Goal: Understand process/instructions

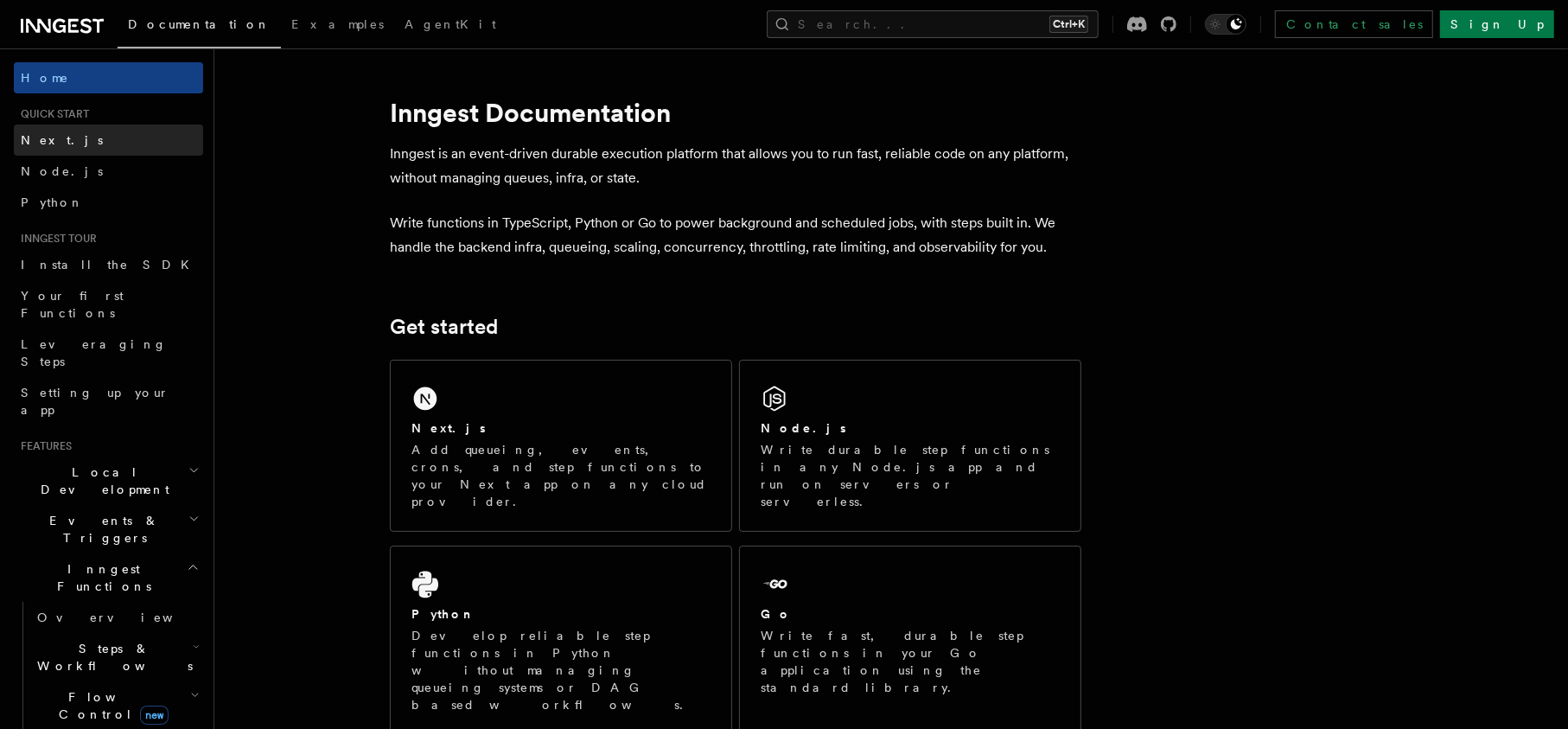
click at [60, 144] on link "Next.js" at bounding box center [108, 141] width 190 height 31
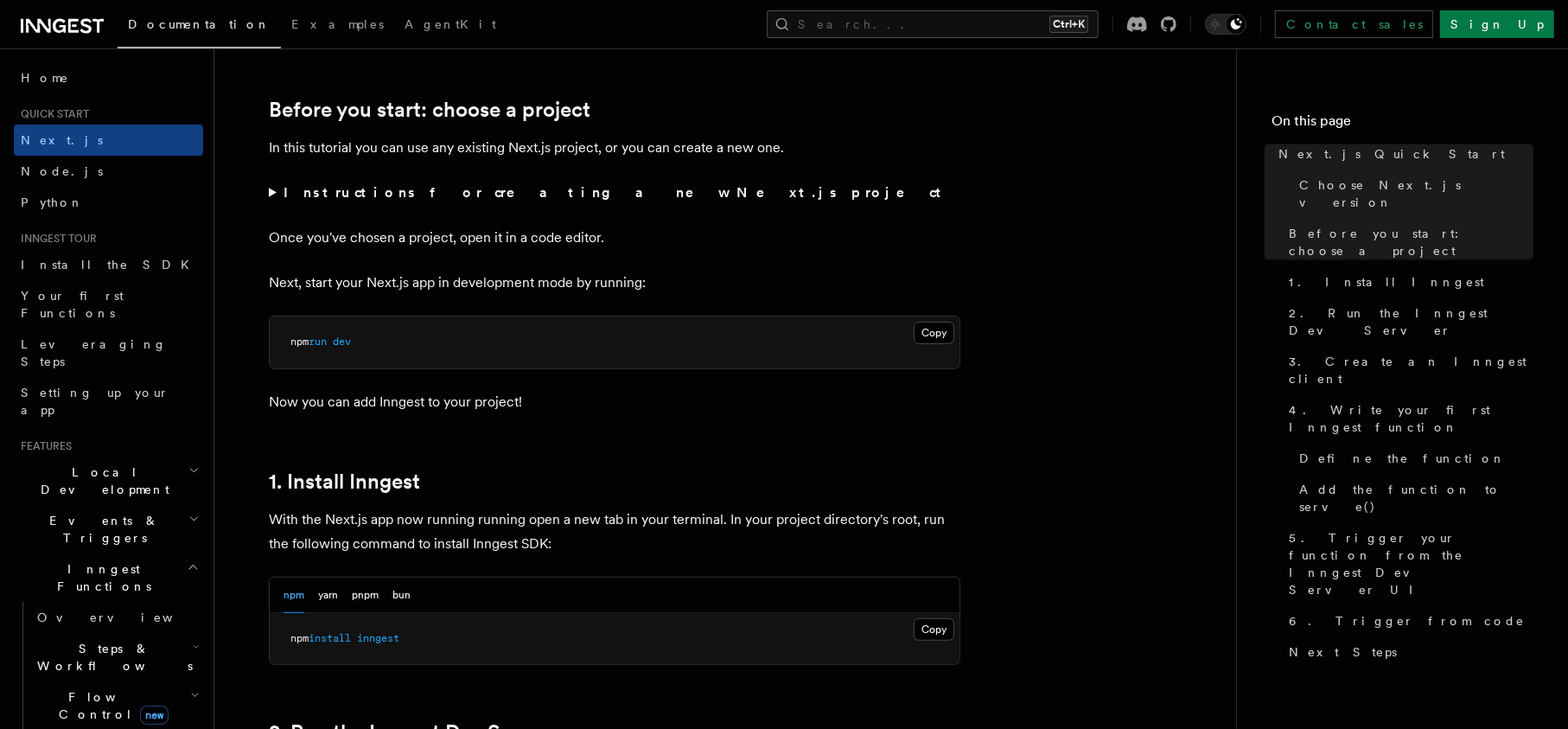
scroll to position [623, 0]
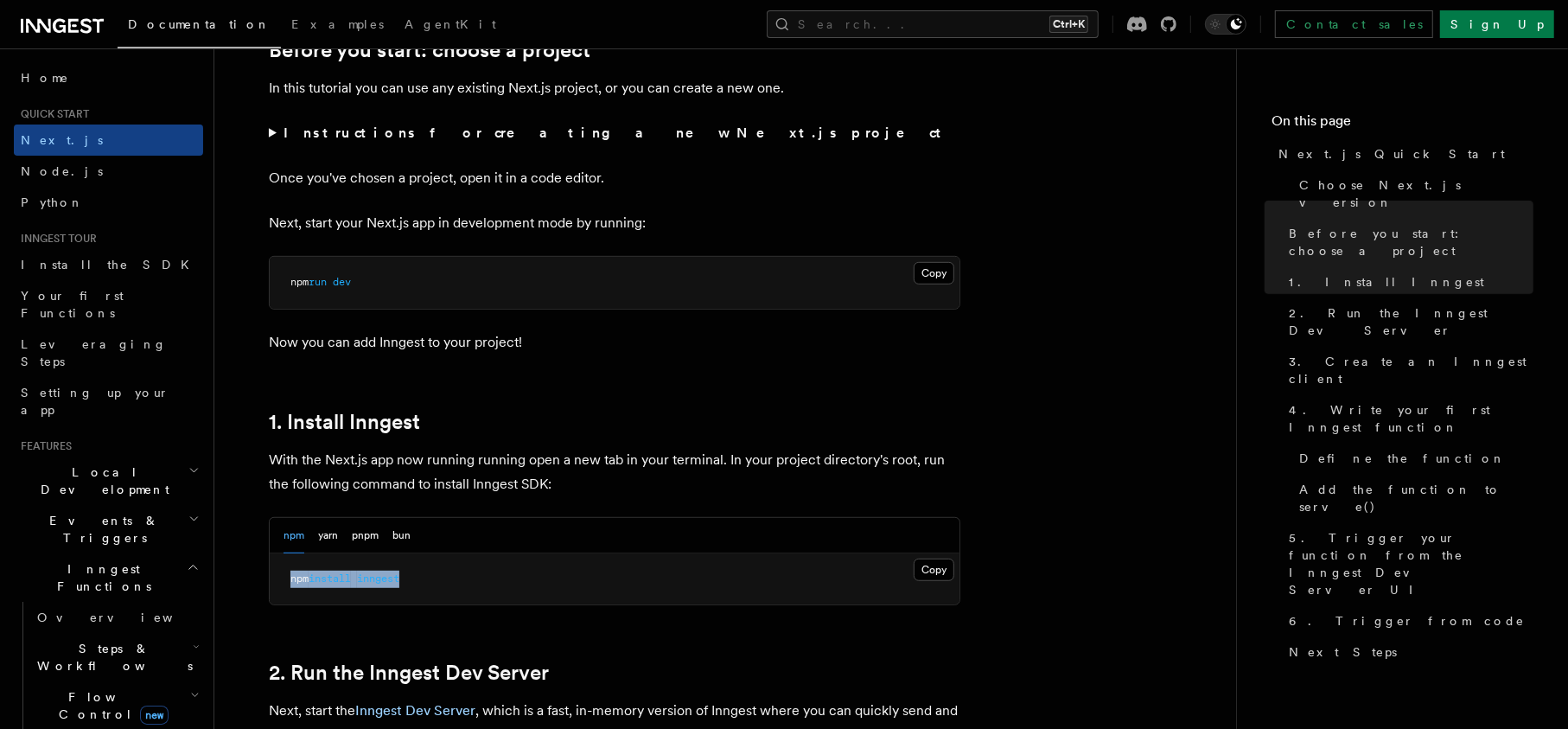
drag, startPoint x: 418, startPoint y: 579, endPoint x: 286, endPoint y: 584, distance: 132.1
click at [286, 584] on pre "npm install inngest" at bounding box center [615, 579] width 690 height 52
copy span "npm install inngest"
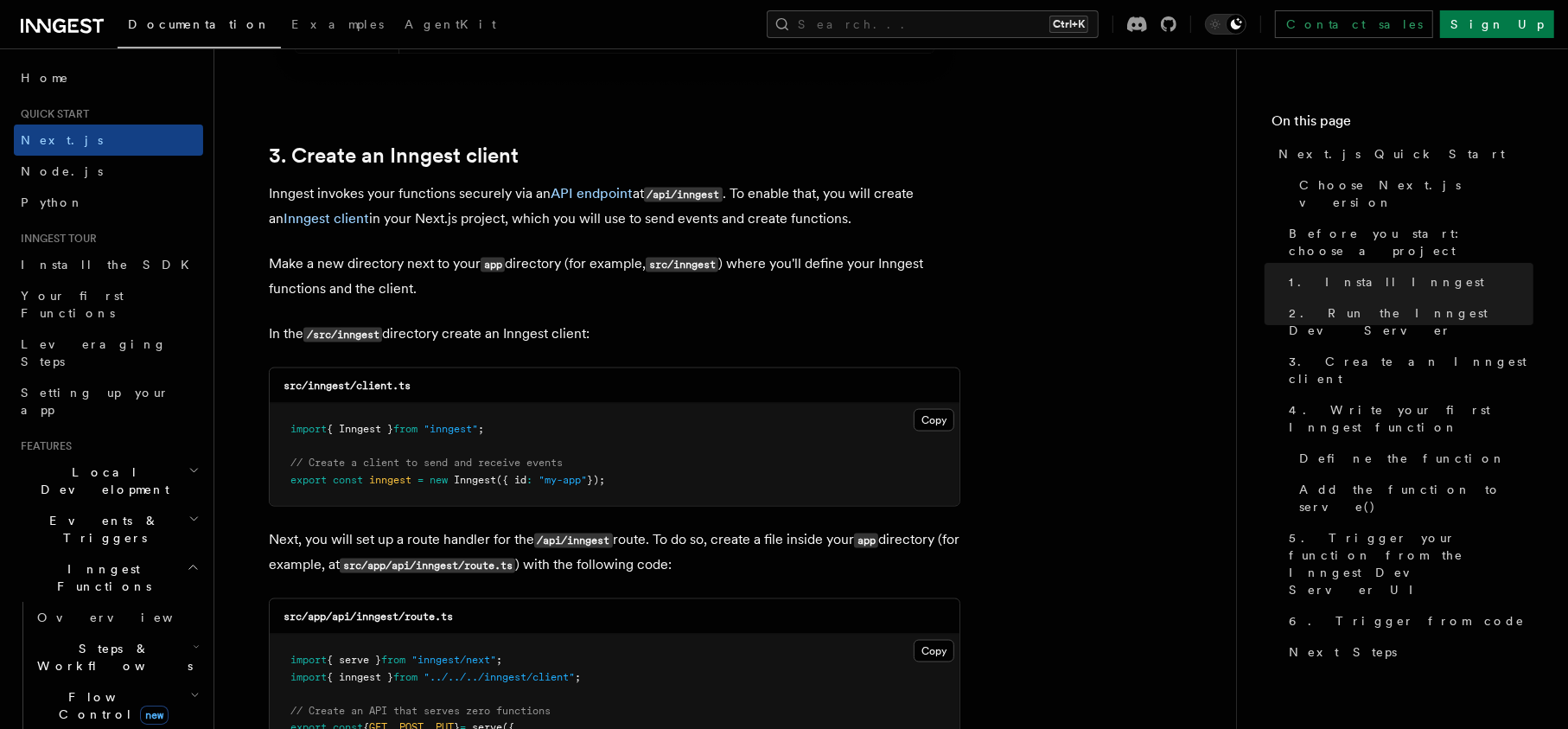
scroll to position [1972, 0]
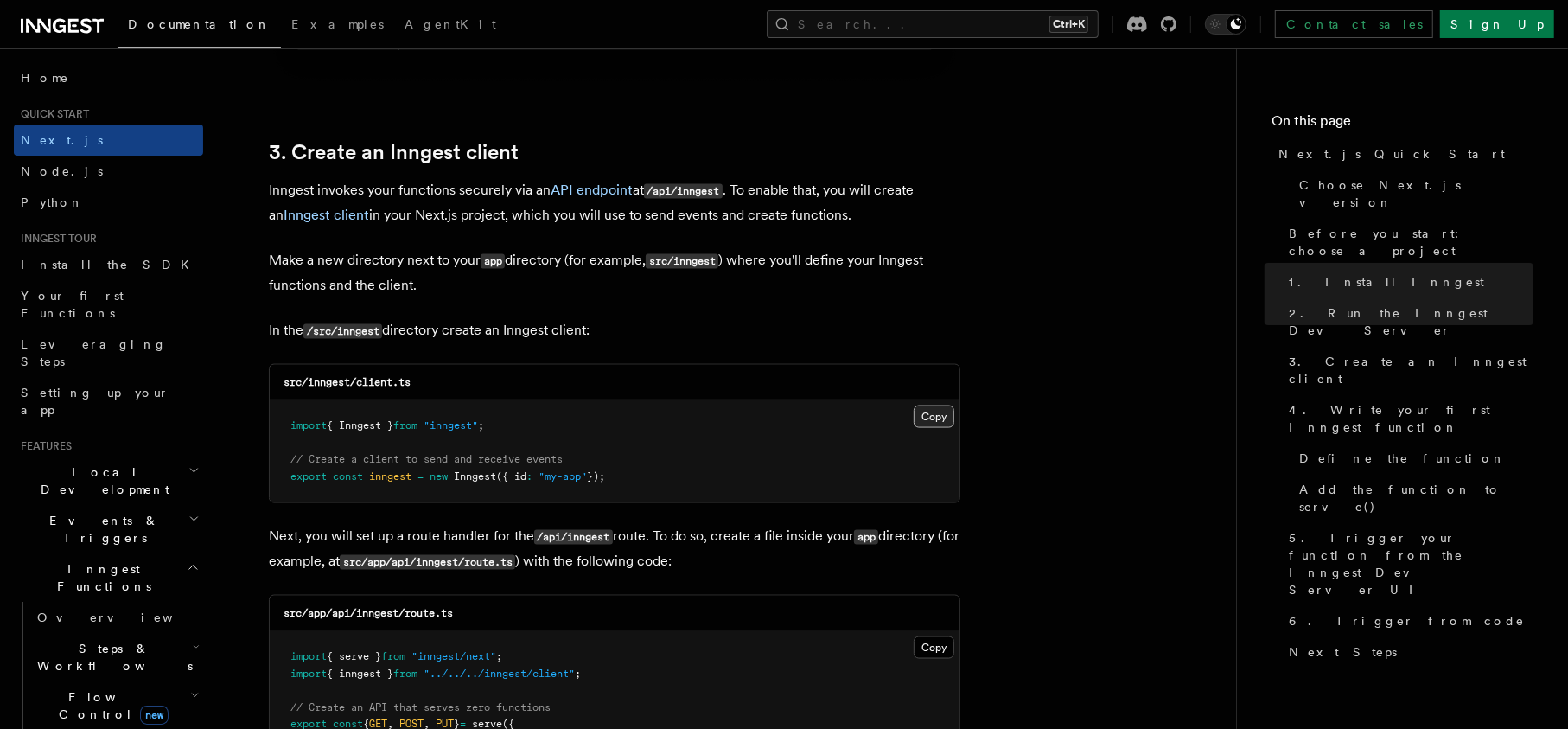
click at [938, 420] on button "Copy Copied" at bounding box center [934, 417] width 41 height 23
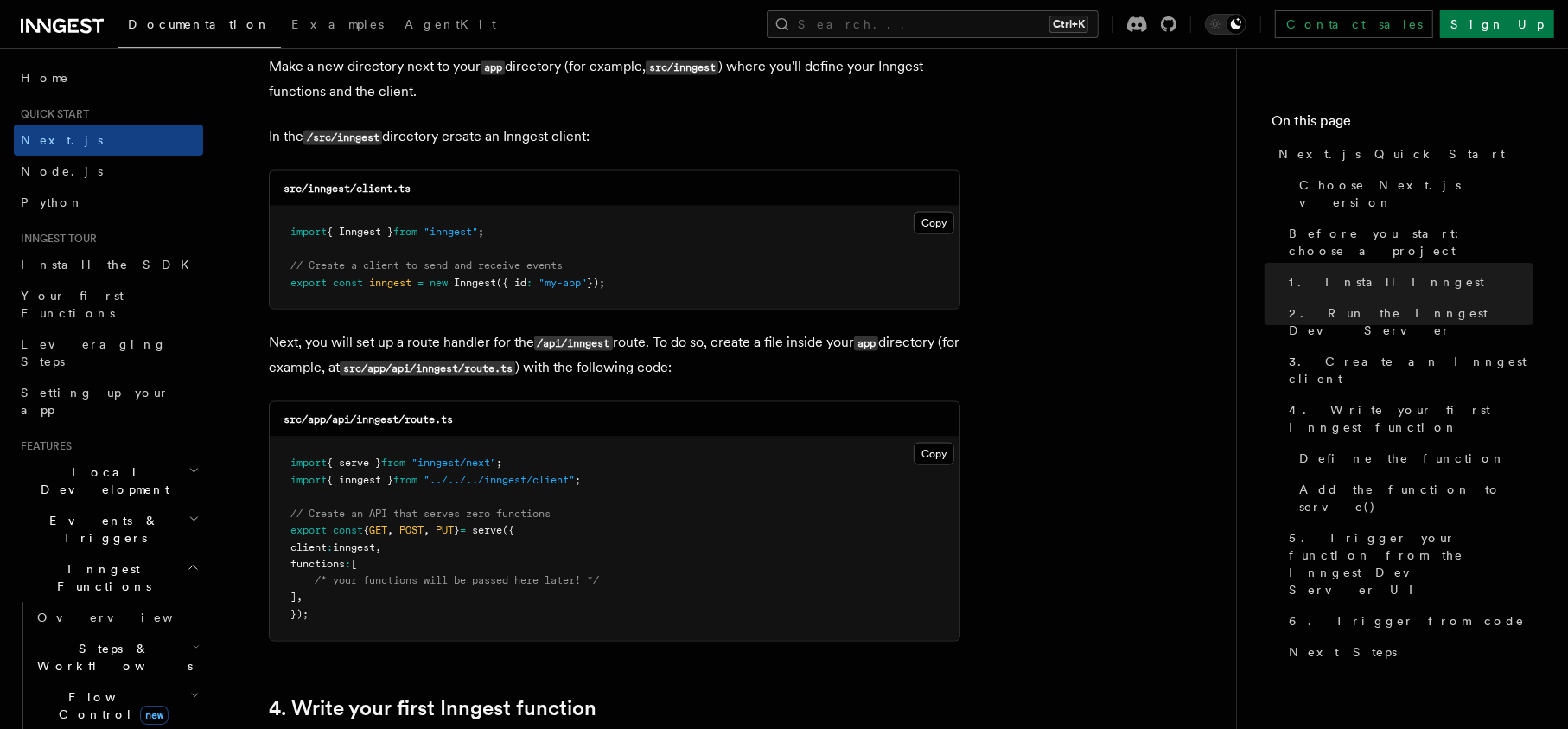
scroll to position [2180, 0]
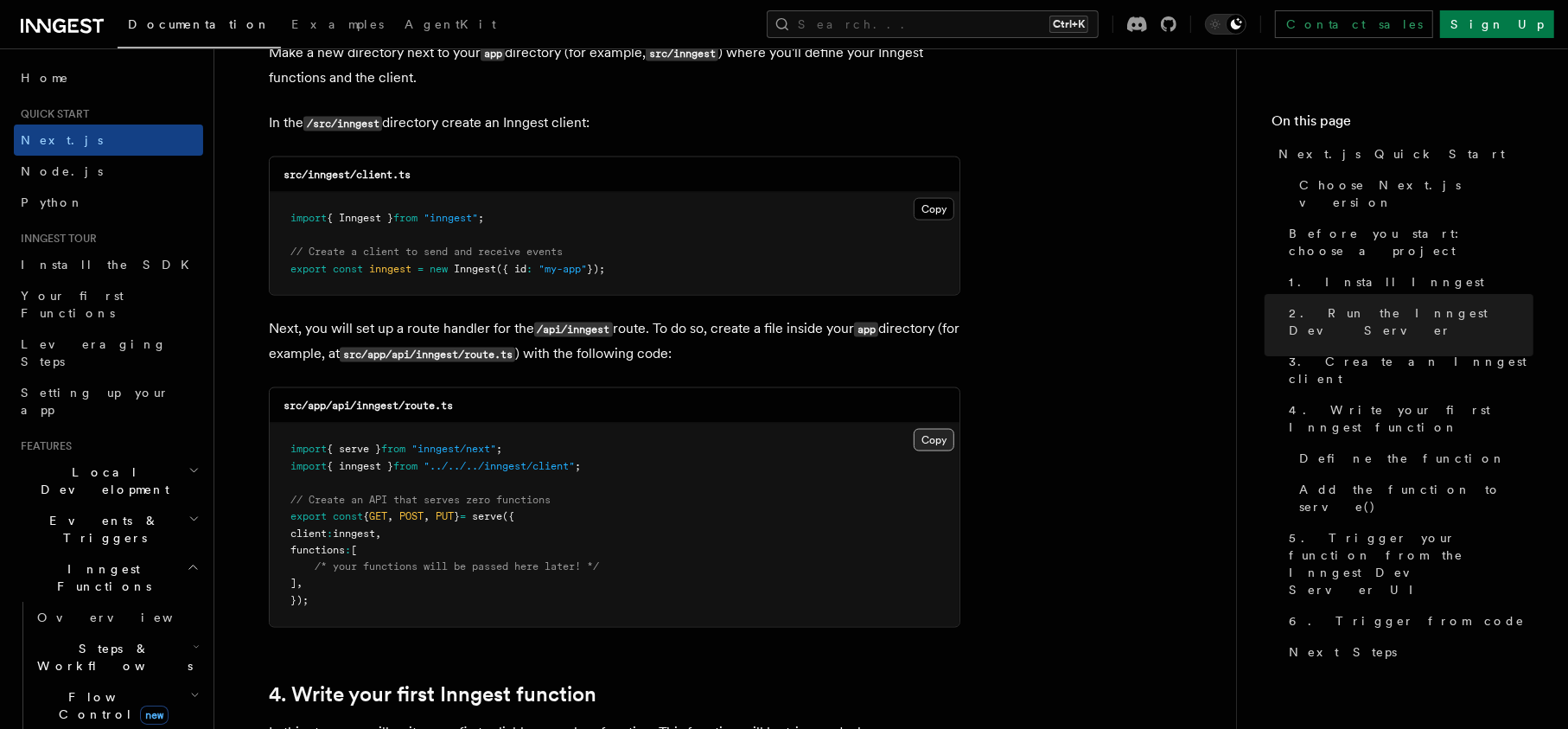
click at [945, 441] on button "Copy Copied" at bounding box center [934, 441] width 41 height 23
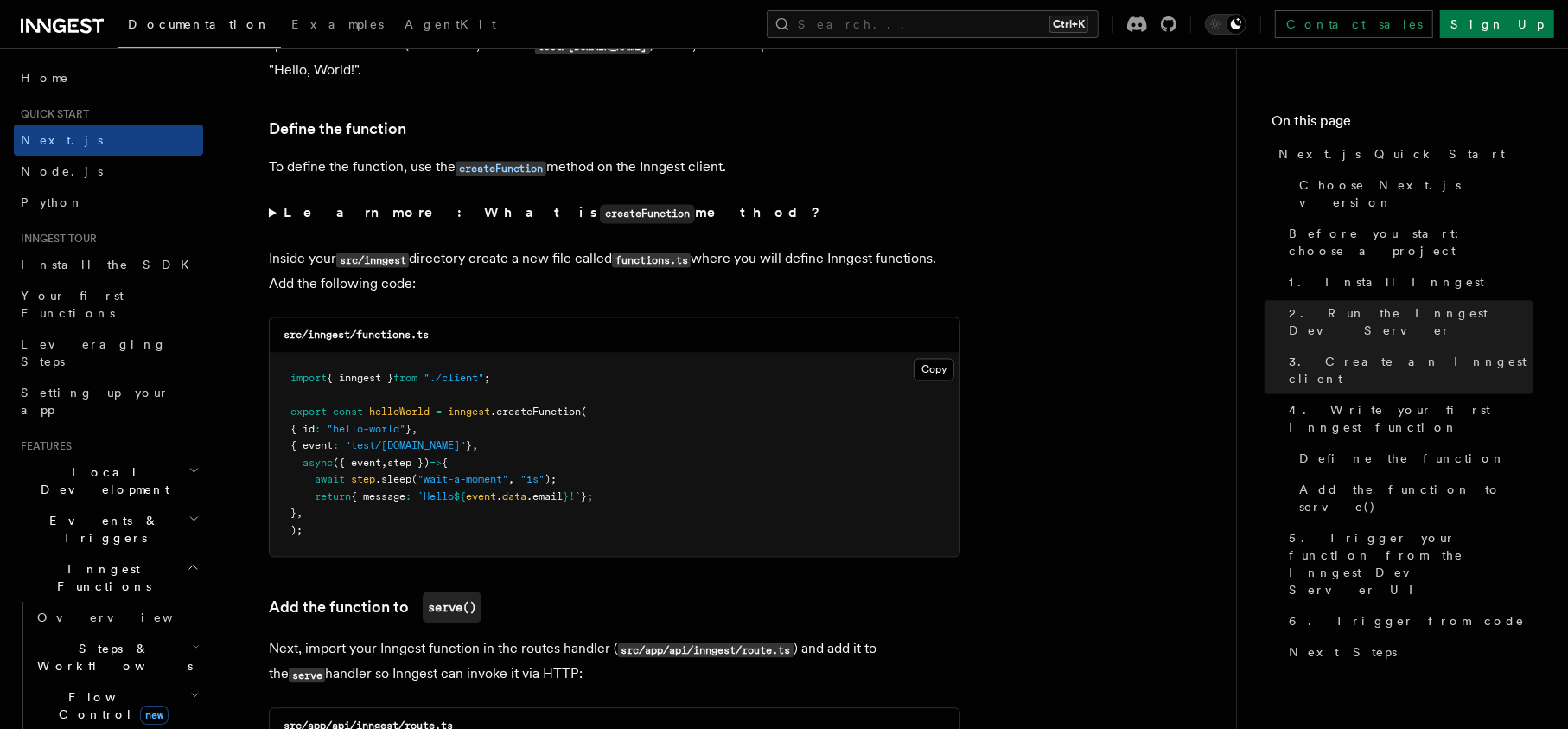
scroll to position [2906, 0]
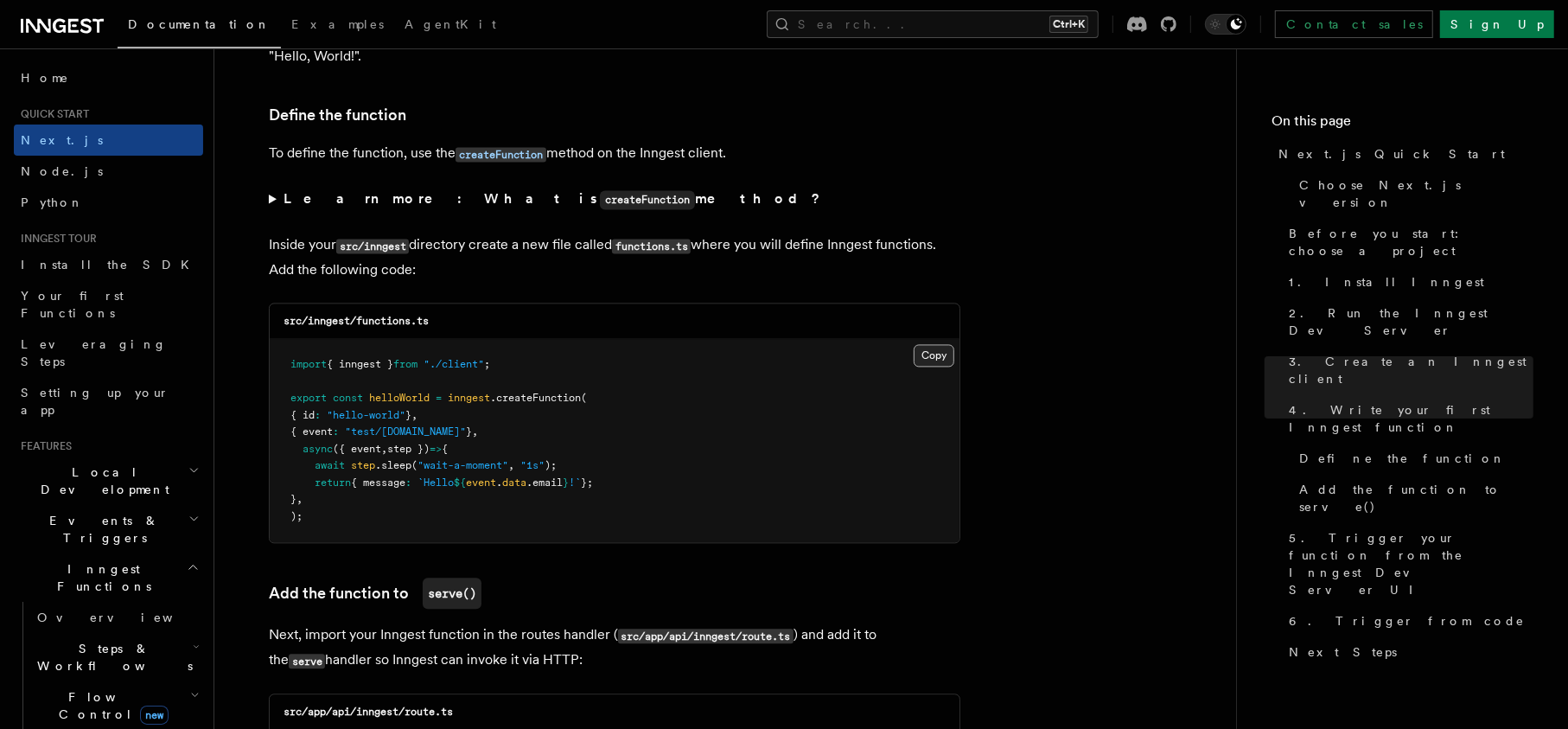
click at [940, 344] on button "Copy Copied" at bounding box center [934, 356] width 41 height 23
